Goal: Information Seeking & Learning: Learn about a topic

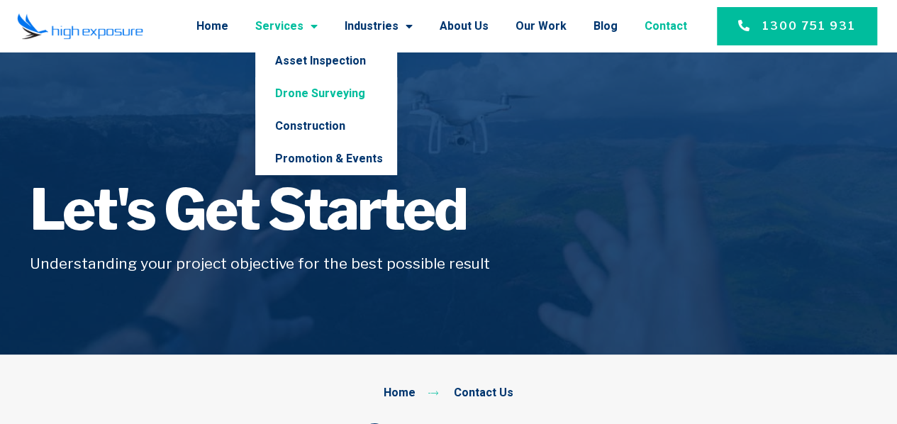
click at [318, 88] on link "Drone Surveying" at bounding box center [326, 93] width 142 height 33
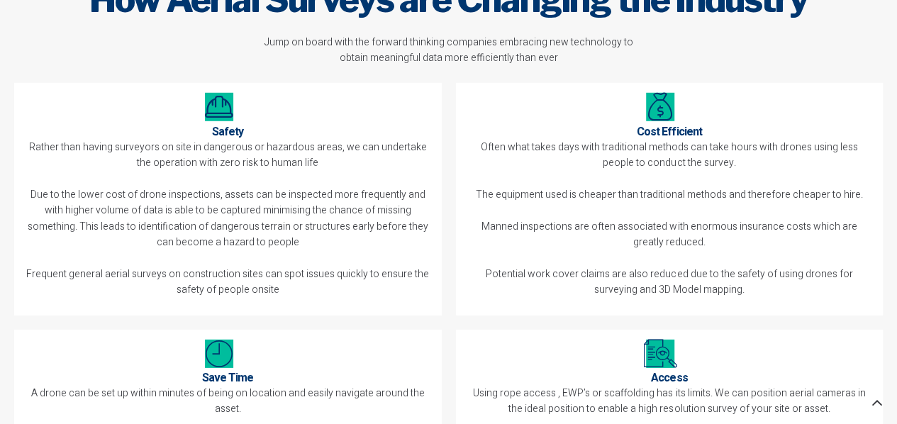
scroll to position [4665, 0]
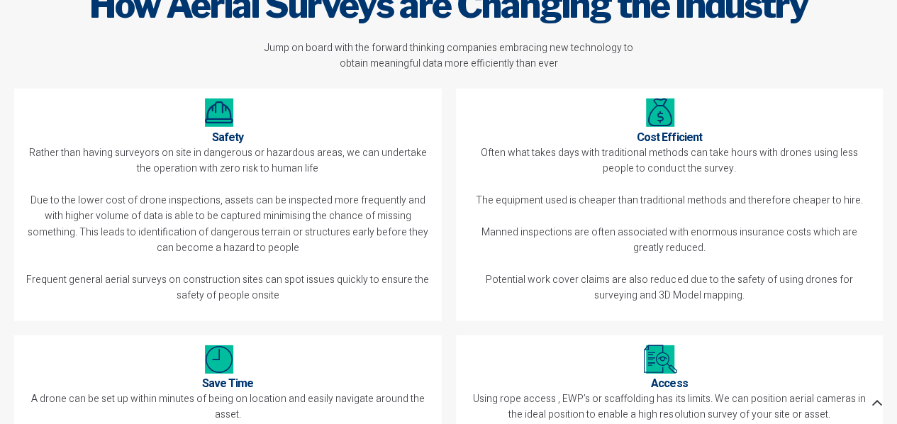
click at [467, 174] on p "Often what takes days with traditional methods can take hours with drones using…" at bounding box center [670, 224] width 408 height 159
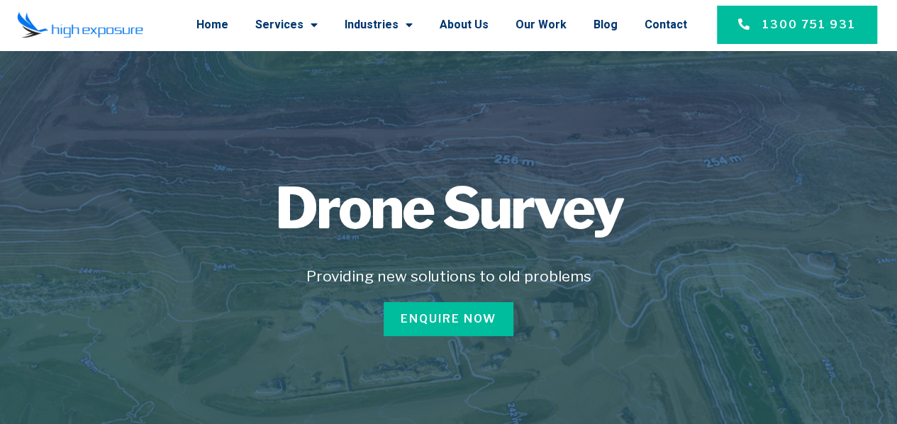
scroll to position [1, 0]
